Goal: Information Seeking & Learning: Learn about a topic

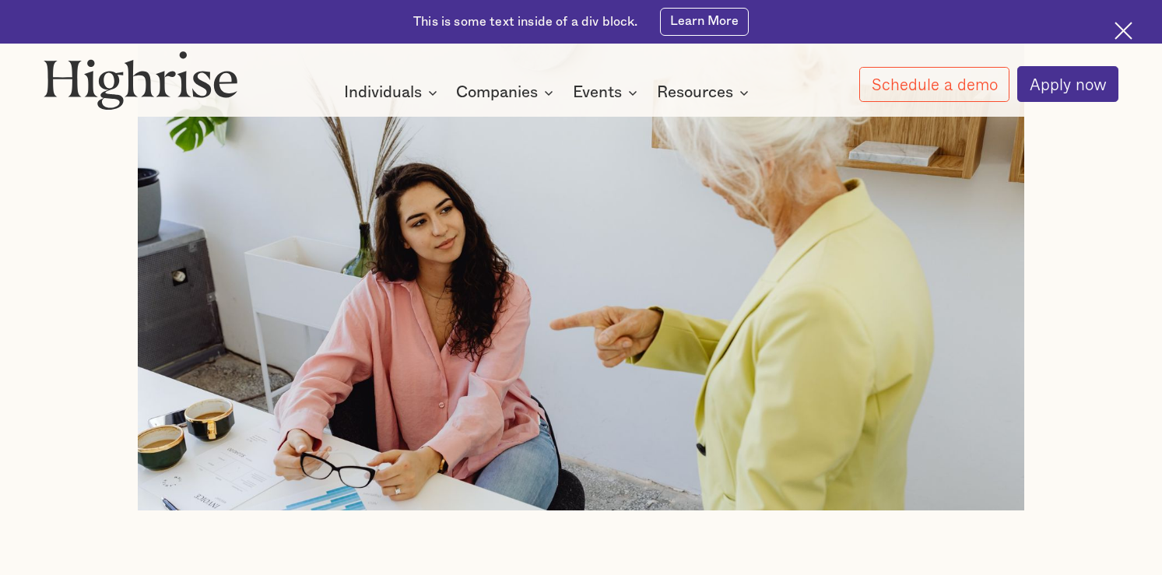
scroll to position [616, 0]
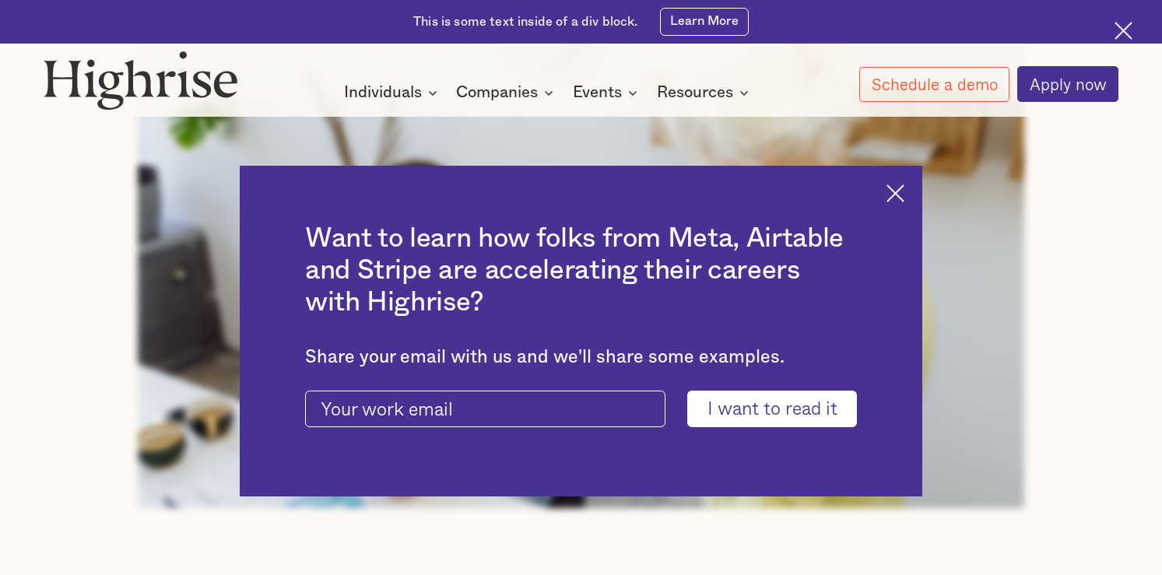
click at [904, 194] on img at bounding box center [896, 193] width 18 height 18
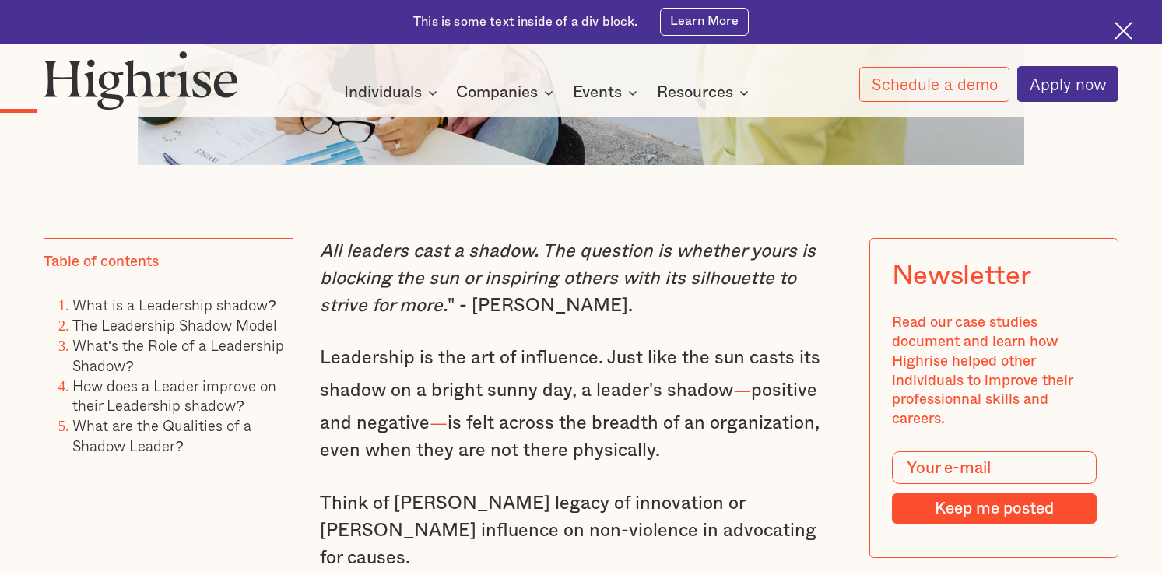
scroll to position [955, 0]
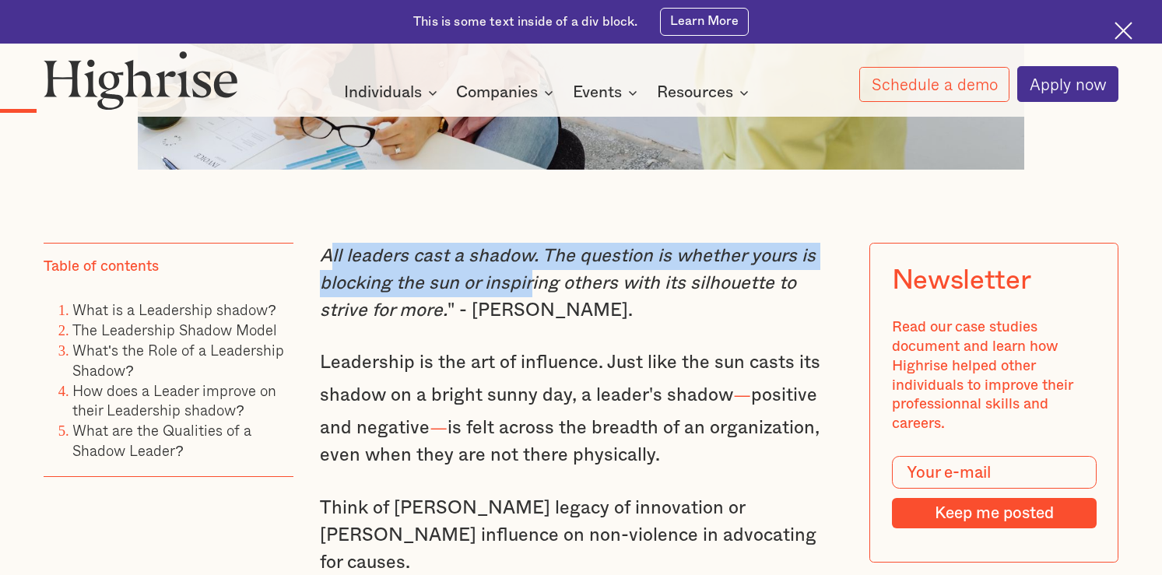
drag, startPoint x: 324, startPoint y: 261, endPoint x: 531, endPoint y: 287, distance: 208.7
click at [531, 287] on em "All leaders cast a shadow. The question is whether yours is blocking the sun or…" at bounding box center [568, 283] width 496 height 73
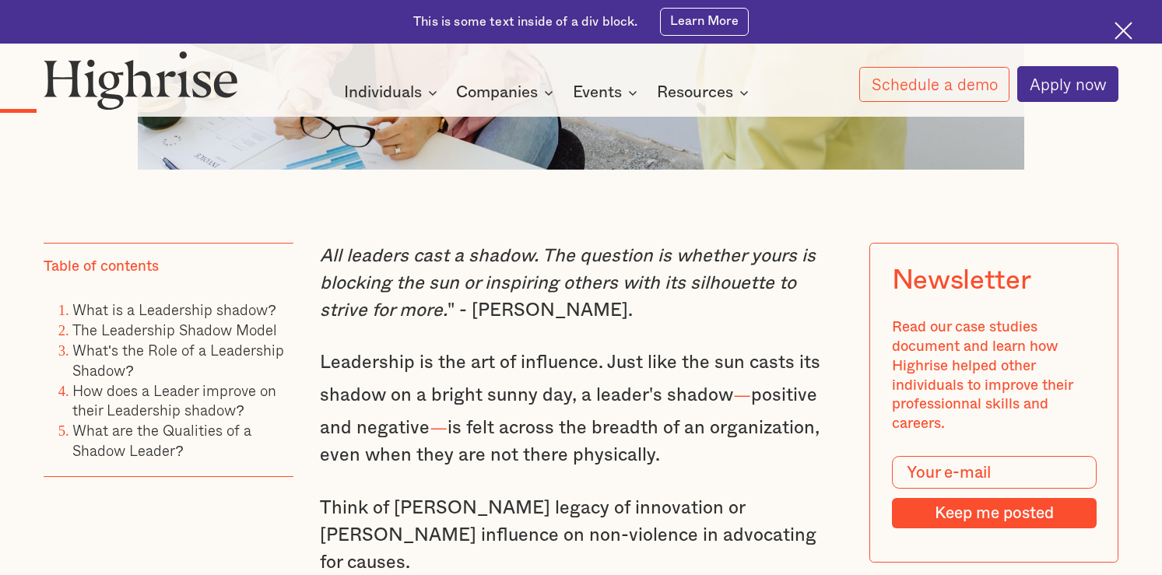
click at [586, 306] on p "All leaders cast a shadow. The question is whether yours is blocking the sun or…" at bounding box center [581, 284] width 522 height 82
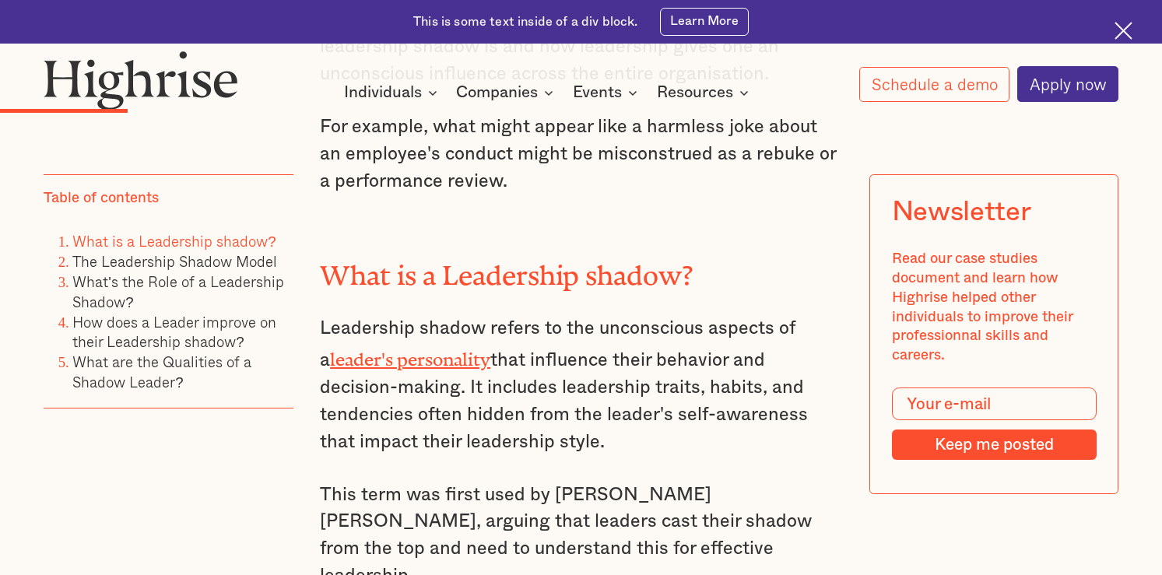
scroll to position [1633, 0]
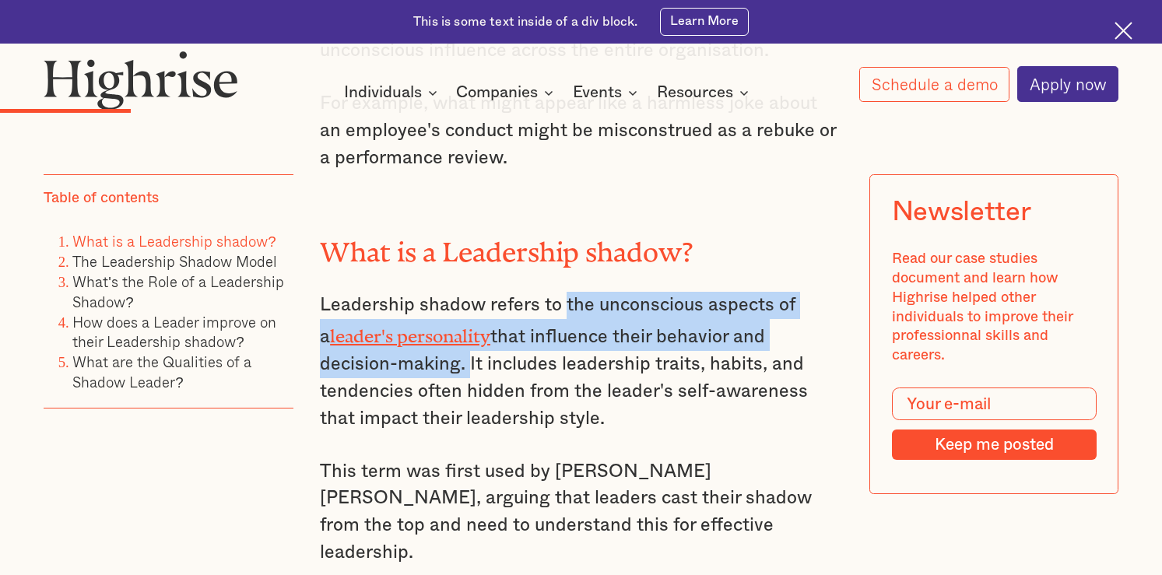
drag, startPoint x: 563, startPoint y: 279, endPoint x: 385, endPoint y: 336, distance: 187.1
click at [385, 336] on p "Leadership shadow refers to the unconscious aspects of a leader's personality t…" at bounding box center [581, 362] width 522 height 141
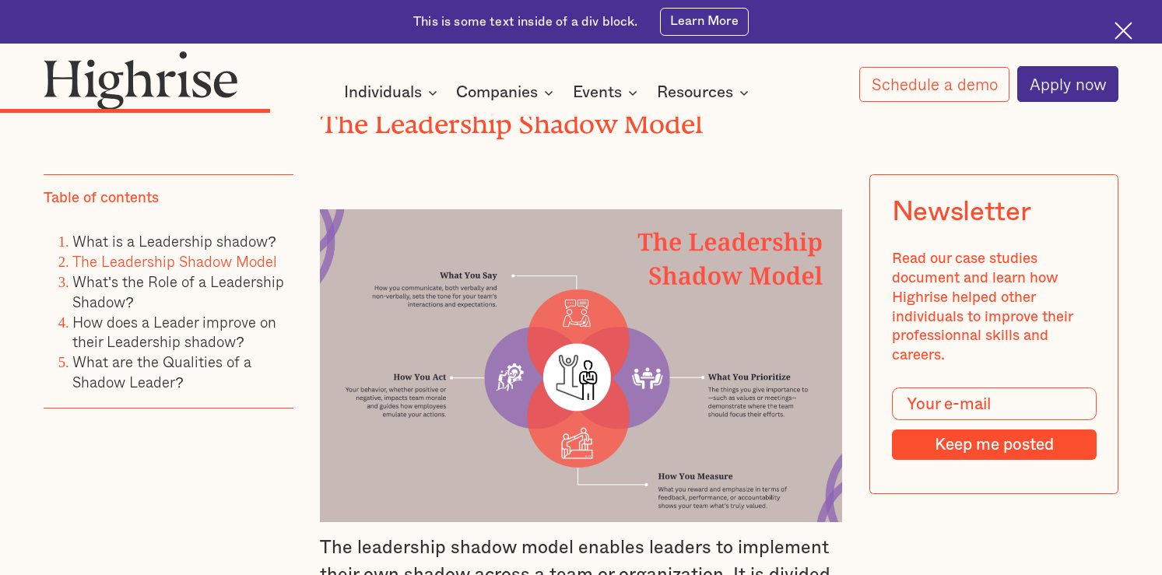
scroll to position [2576, 0]
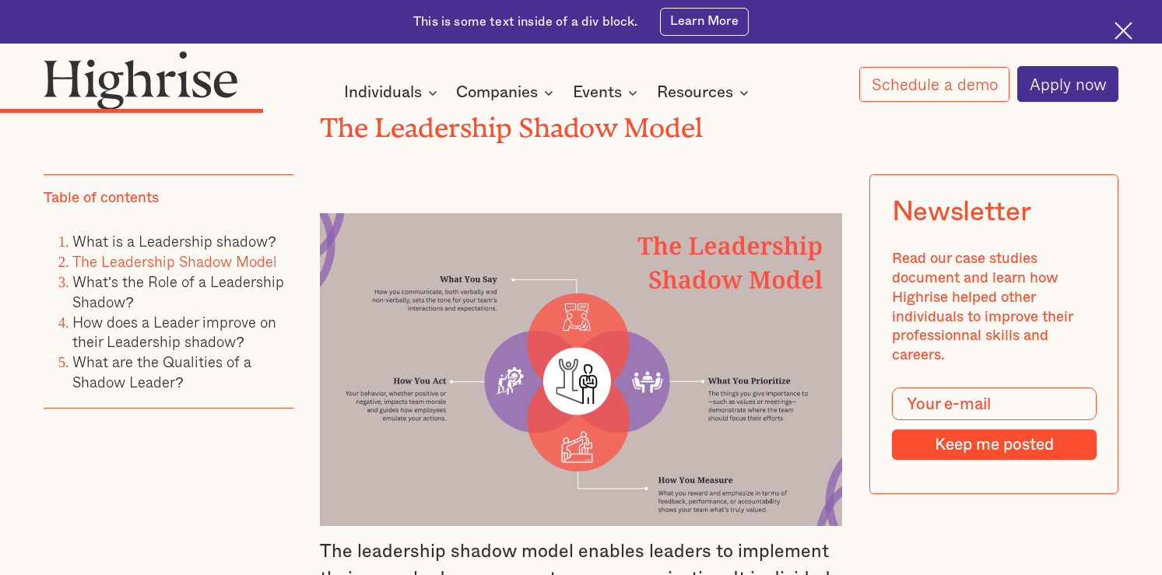
click at [701, 278] on img at bounding box center [581, 370] width 522 height 314
click at [664, 342] on img at bounding box center [581, 370] width 522 height 314
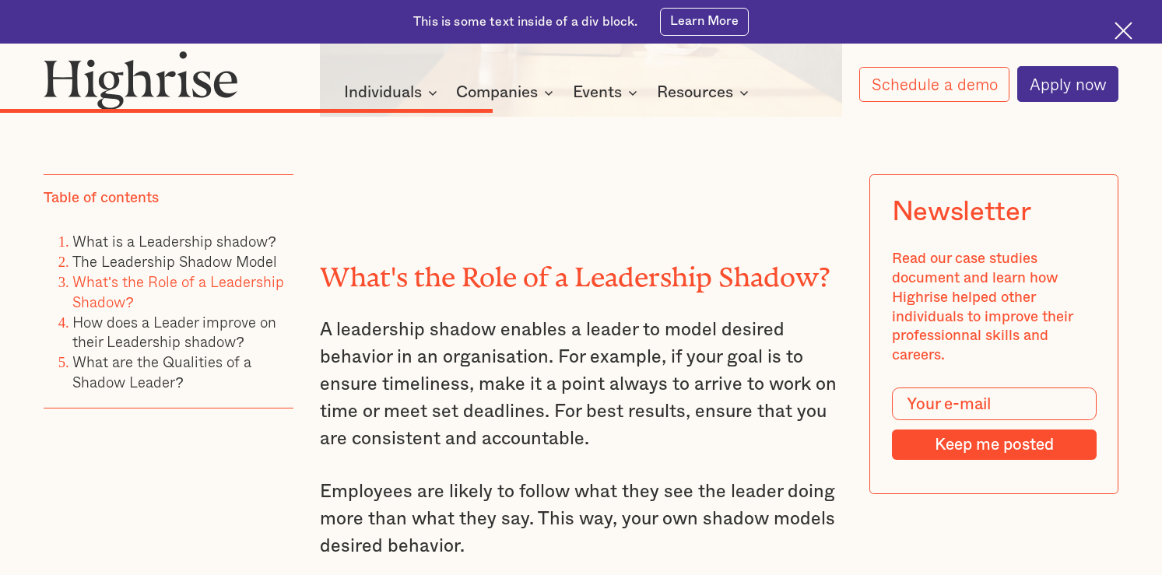
scroll to position [4241, 0]
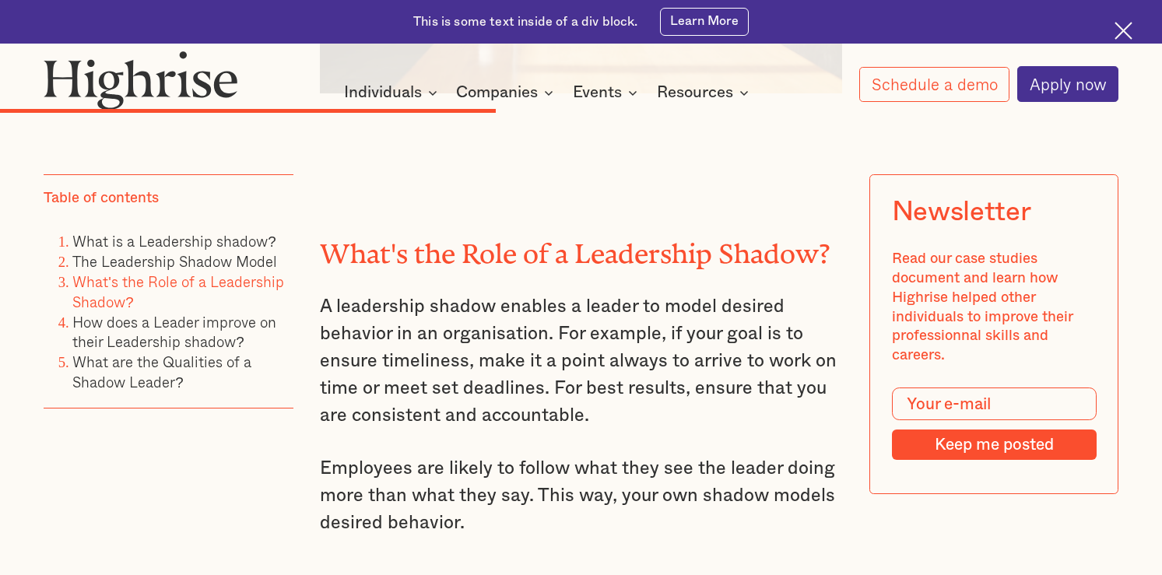
click at [322, 293] on p "A leadership shadow enables a leader to model desired behavior in an organisati…" at bounding box center [581, 361] width 522 height 136
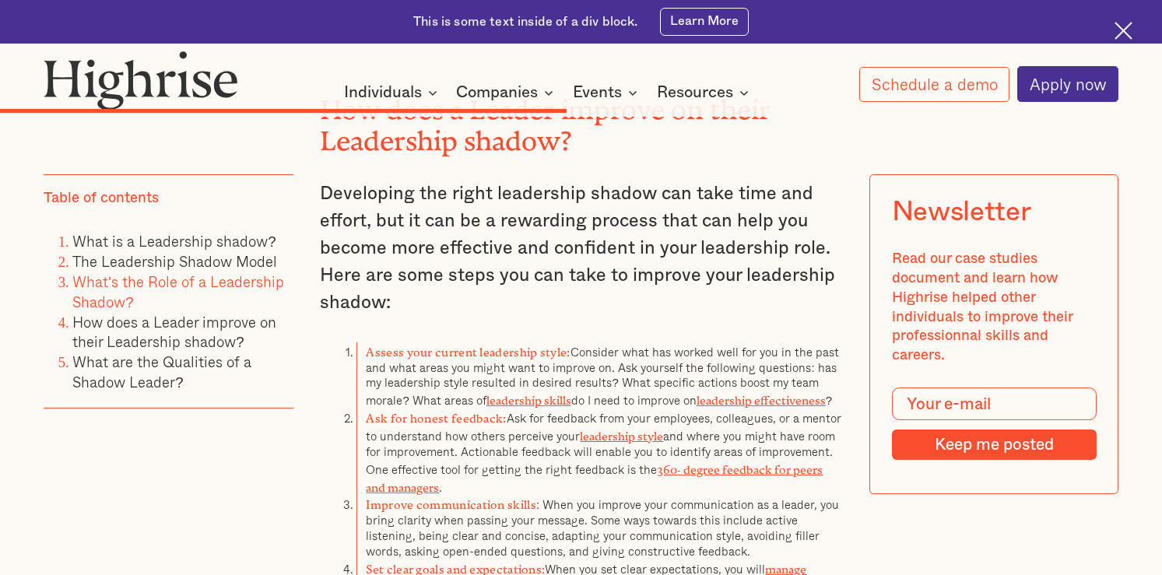
scroll to position [4749, 0]
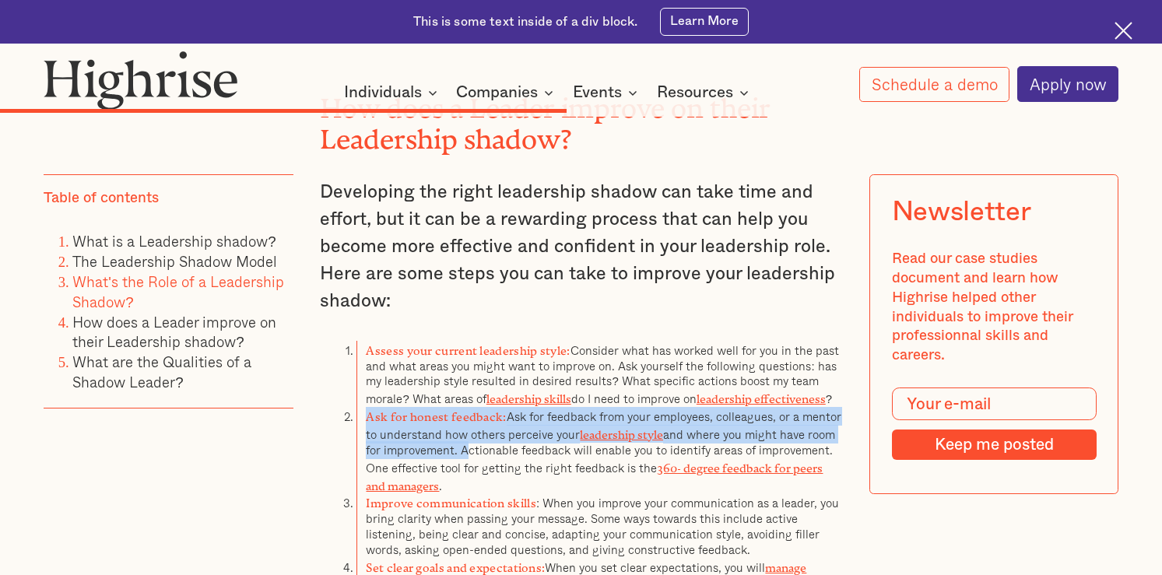
drag, startPoint x: 461, startPoint y: 387, endPoint x: 364, endPoint y: 356, distance: 101.2
click at [364, 407] on li "Ask for honest feedback: Ask for feedback from your employees, colleagues, or a…" at bounding box center [599, 450] width 486 height 86
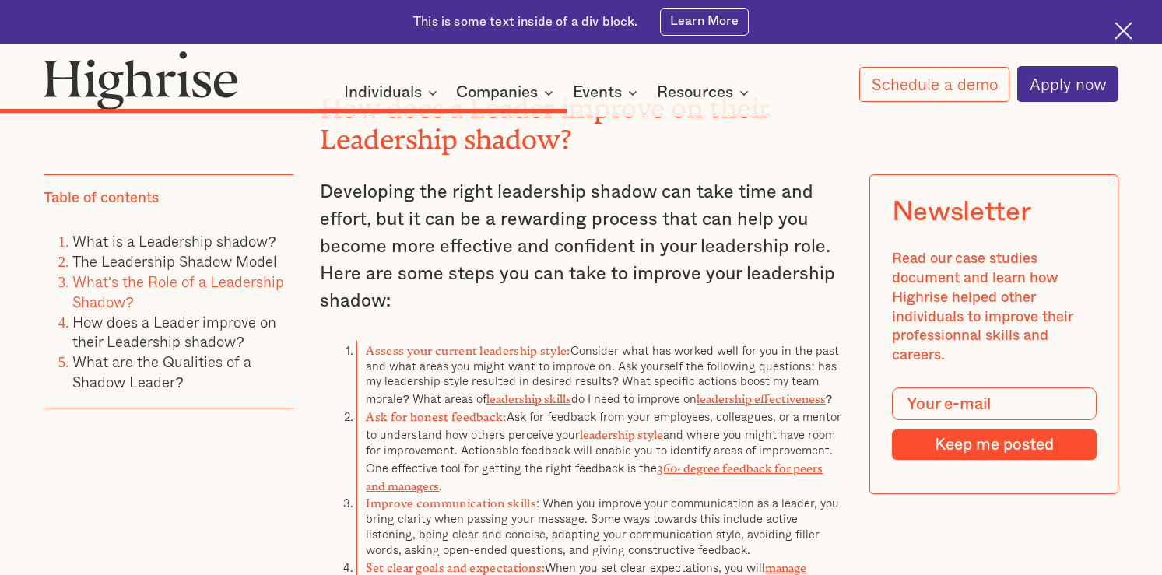
click at [539, 407] on li "Ask for honest feedback: Ask for feedback from your employees, colleagues, or a…" at bounding box center [599, 450] width 486 height 86
click at [462, 407] on li "Ask for honest feedback: Ask for feedback from your employees, colleagues, or a…" at bounding box center [599, 450] width 486 height 86
click at [534, 409] on li "Ask for honest feedback: Ask for feedback from your employees, colleagues, or a…" at bounding box center [599, 450] width 486 height 86
click at [506, 415] on li "Ask for honest feedback: Ask for feedback from your employees, colleagues, or a…" at bounding box center [599, 450] width 486 height 86
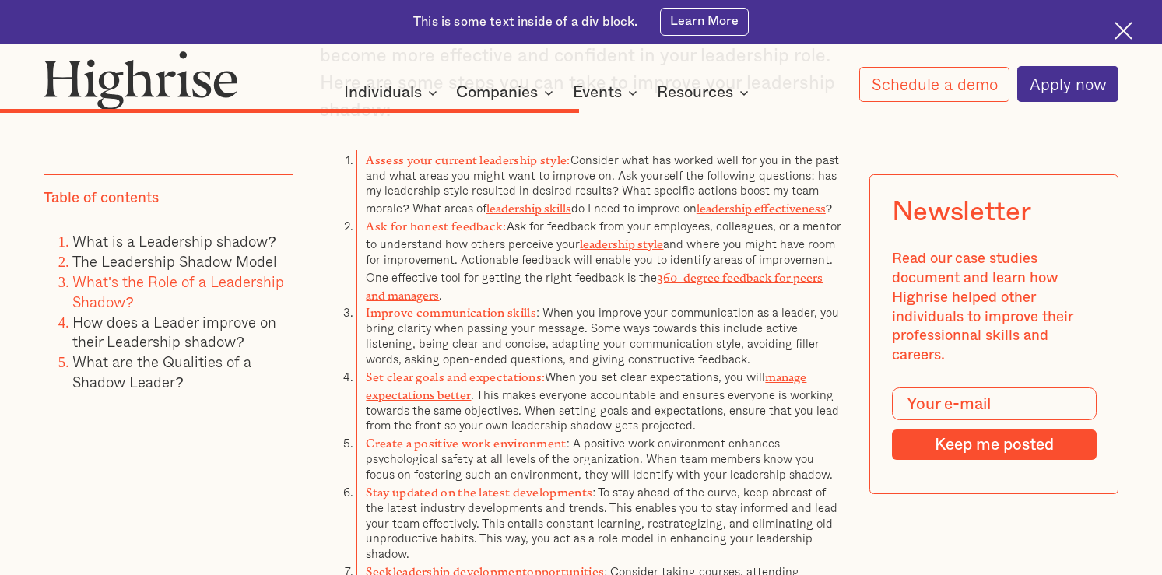
scroll to position [4669, 0]
